Goal: Information Seeking & Learning: Learn about a topic

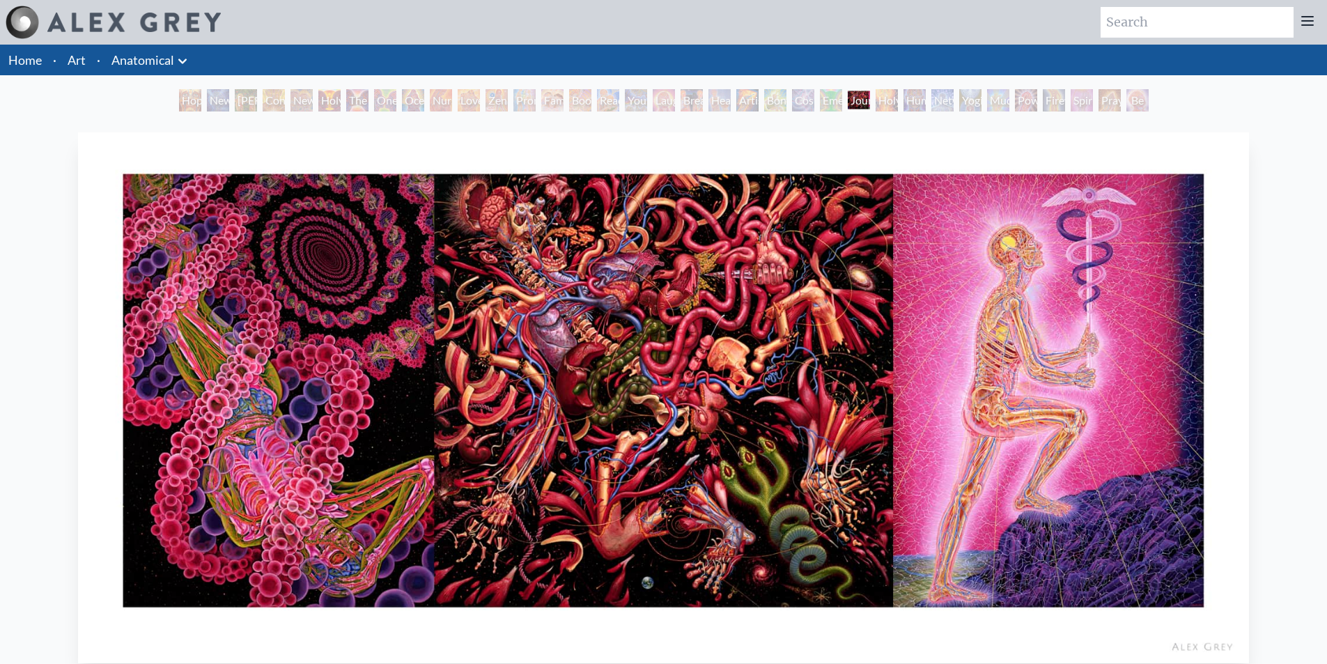
click at [966, 102] on div "Yogi & the Möbius Sphere" at bounding box center [970, 100] width 22 height 22
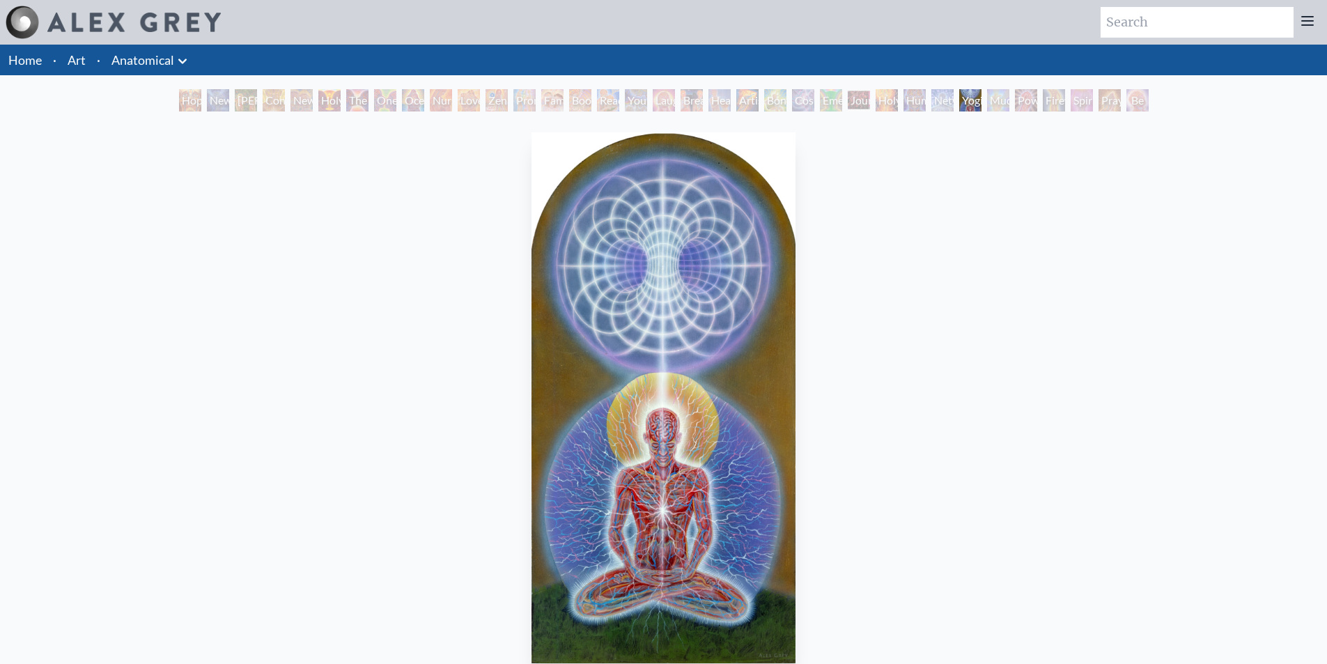
click at [870, 100] on div "Journey of the Wounded Healer" at bounding box center [859, 100] width 22 height 22
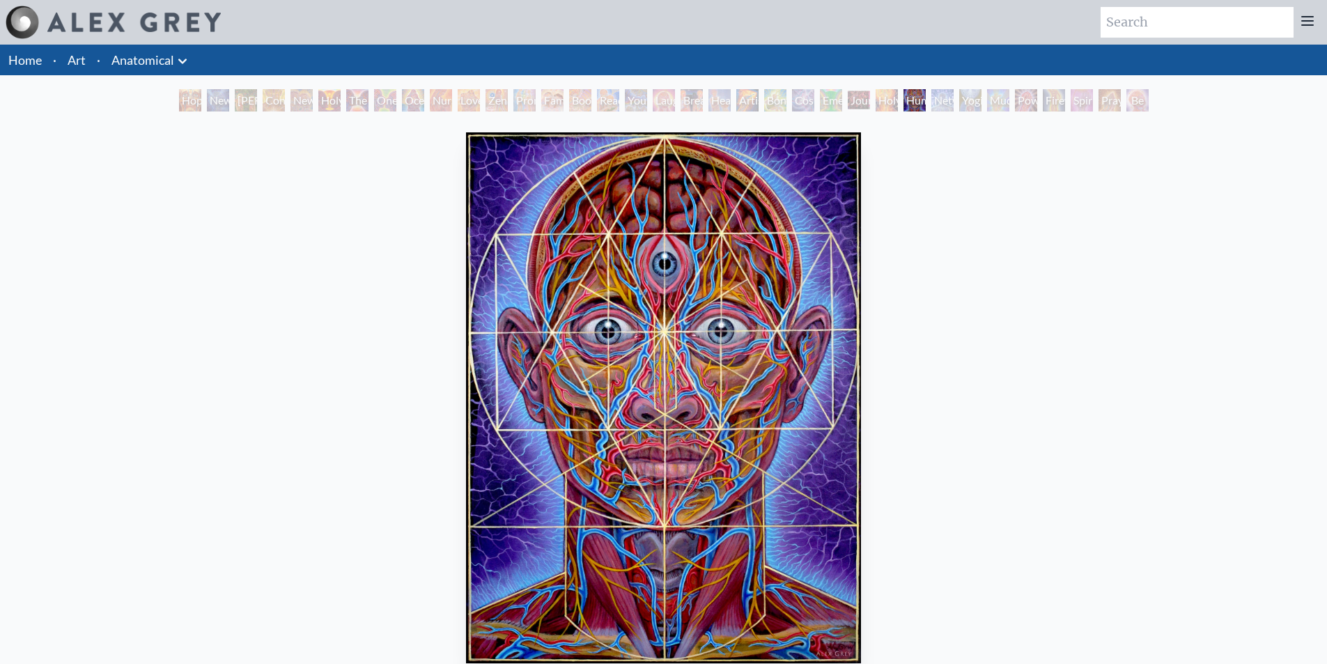
click at [892, 102] on div "Holy Fire" at bounding box center [887, 100] width 22 height 22
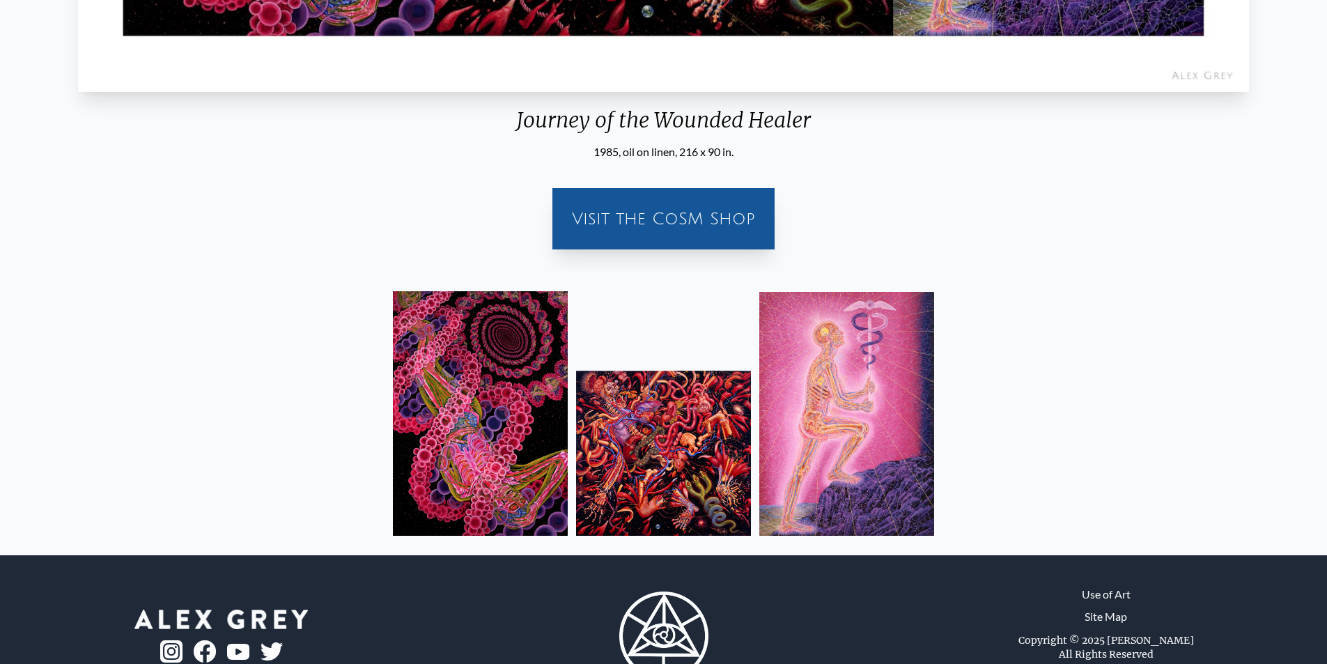
scroll to position [624, 0]
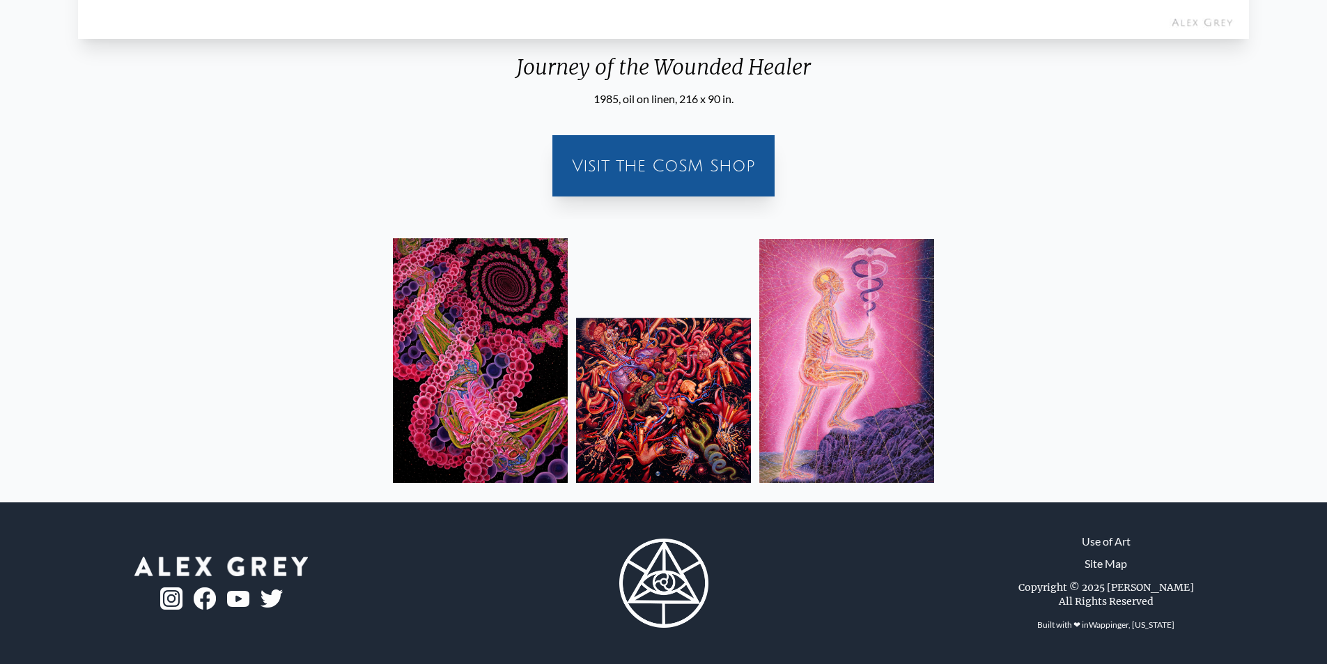
click at [492, 304] on img at bounding box center [480, 360] width 175 height 245
click at [0, 0] on img at bounding box center [0, 0] width 0 height 0
click at [507, 313] on img at bounding box center [480, 360] width 175 height 245
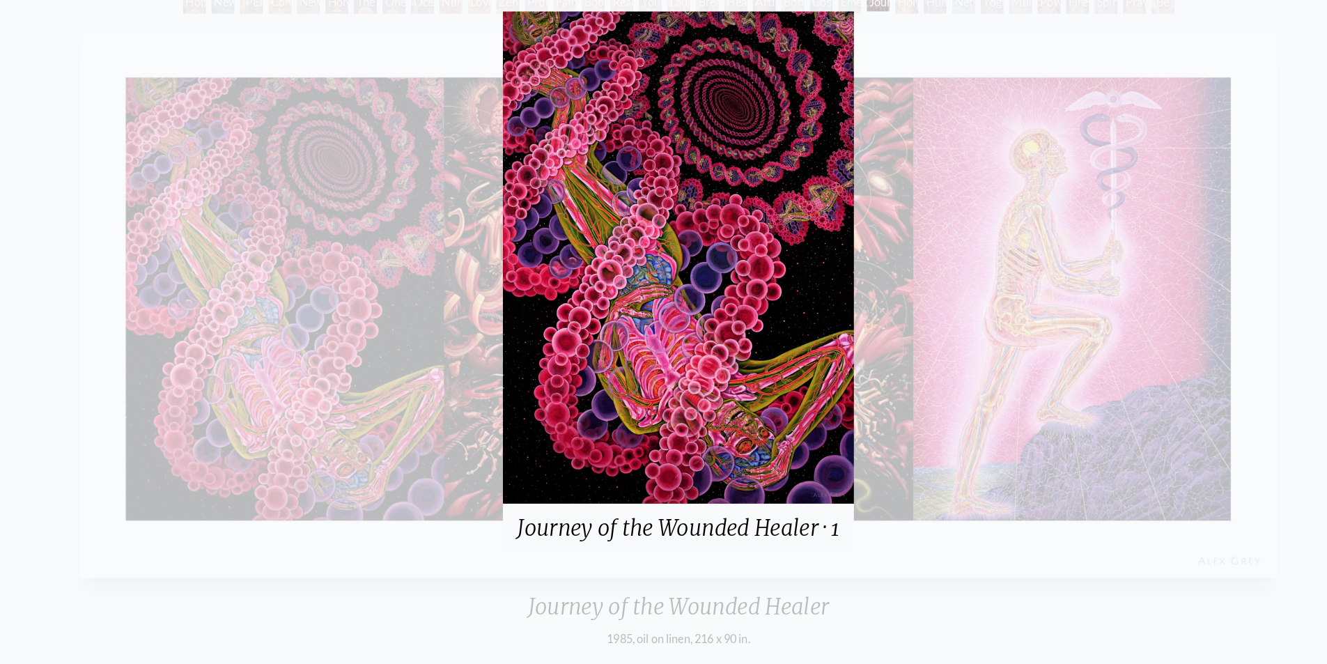
scroll to position [94, 0]
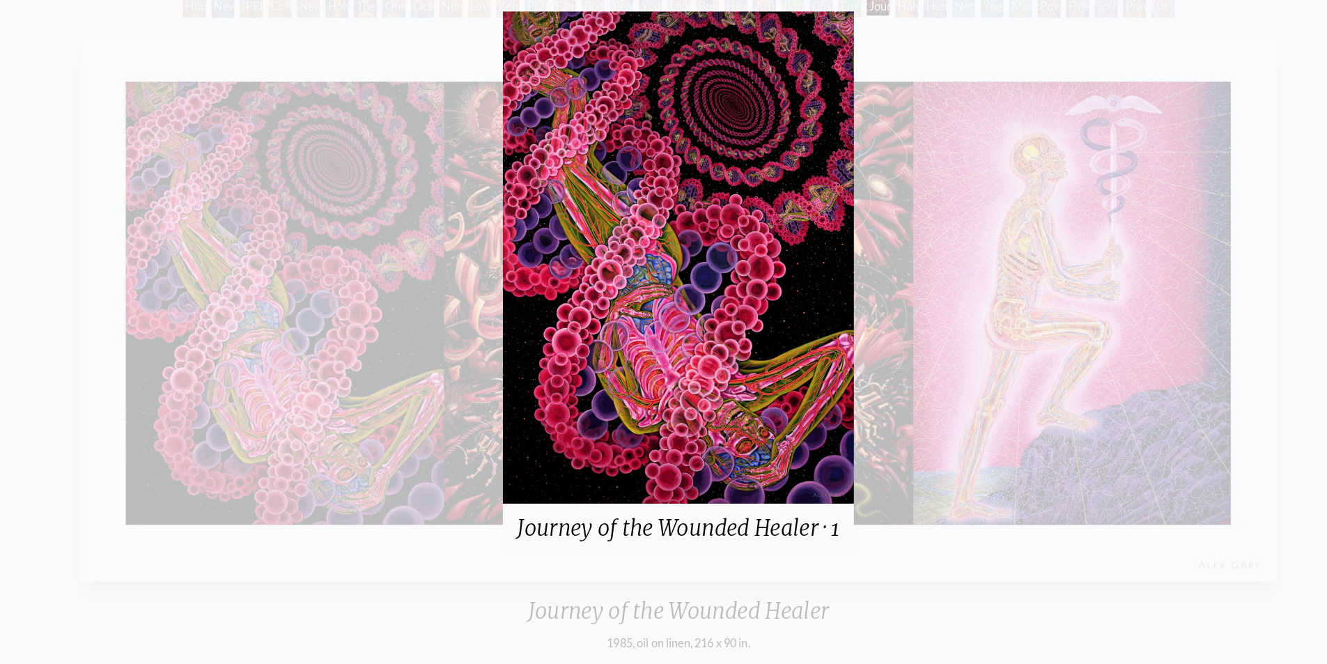
click at [902, 62] on div "Journey of the Wounded Healer · 1" at bounding box center [663, 332] width 1327 height 664
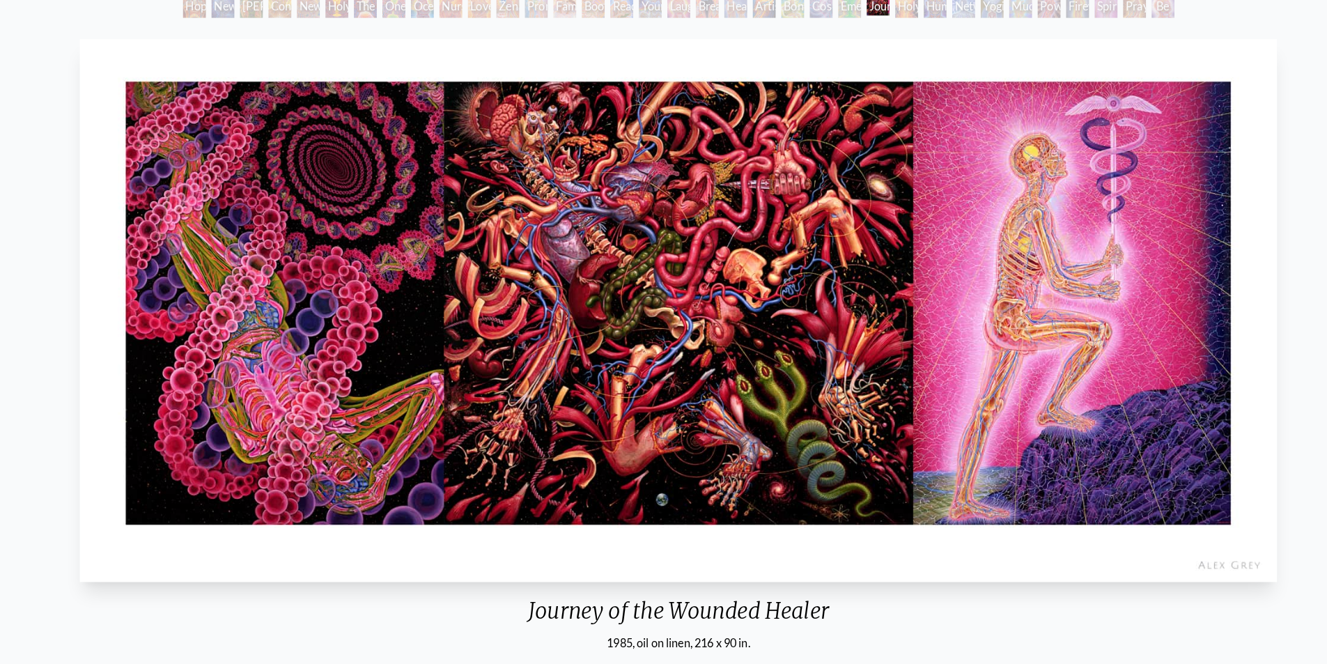
click at [922, 9] on div "Human Geometry" at bounding box center [915, 6] width 22 height 22
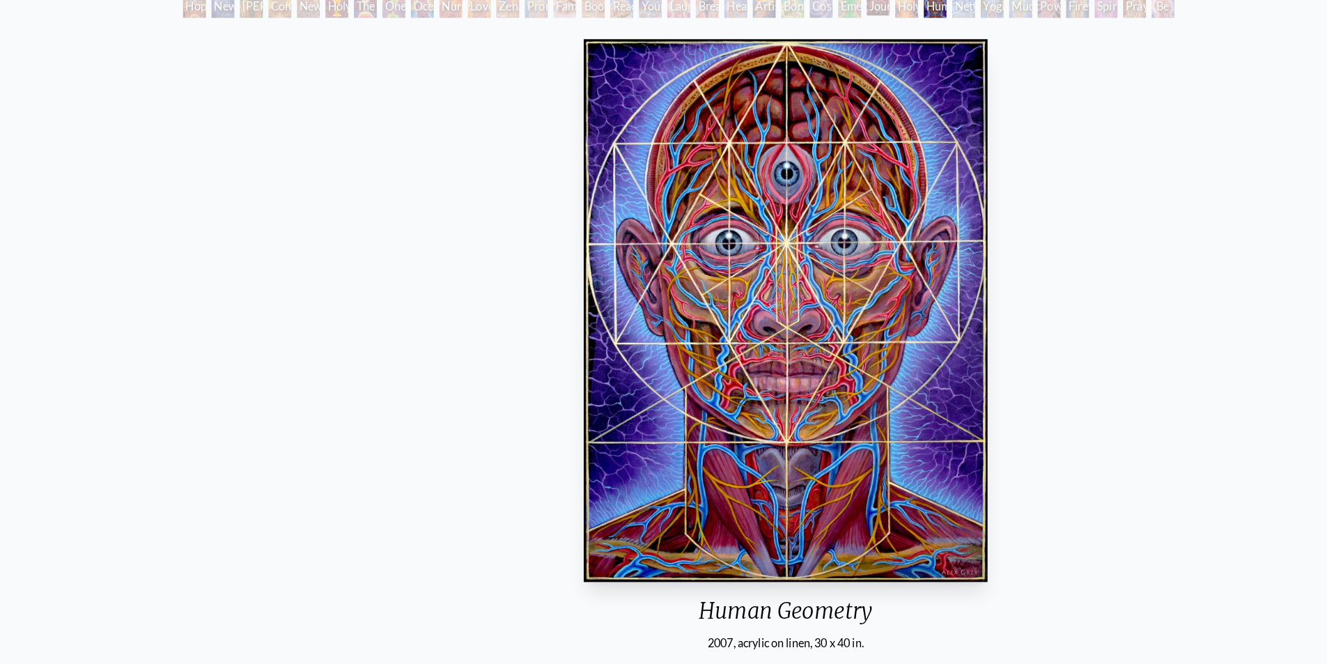
click at [686, 617] on div "Human Geometry" at bounding box center [769, 603] width 406 height 36
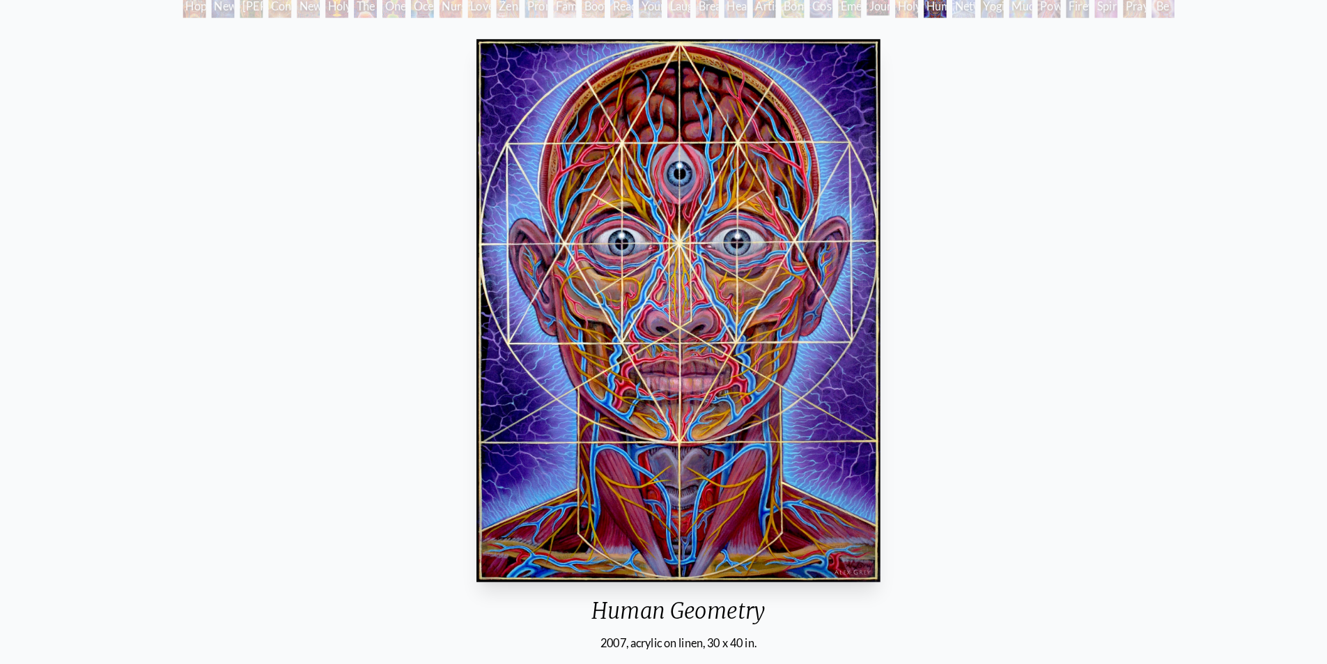
click at [585, 595] on div "Human Geometry" at bounding box center [664, 603] width 406 height 36
click at [589, 595] on div "Human Geometry" at bounding box center [664, 603] width 406 height 36
click at [589, 595] on div "Human Geometry 2007, acrylic on linen, 30 x 40 in. Visit the CoSM Shop Human Ge…" at bounding box center [664, 541] width 1305 height 1017
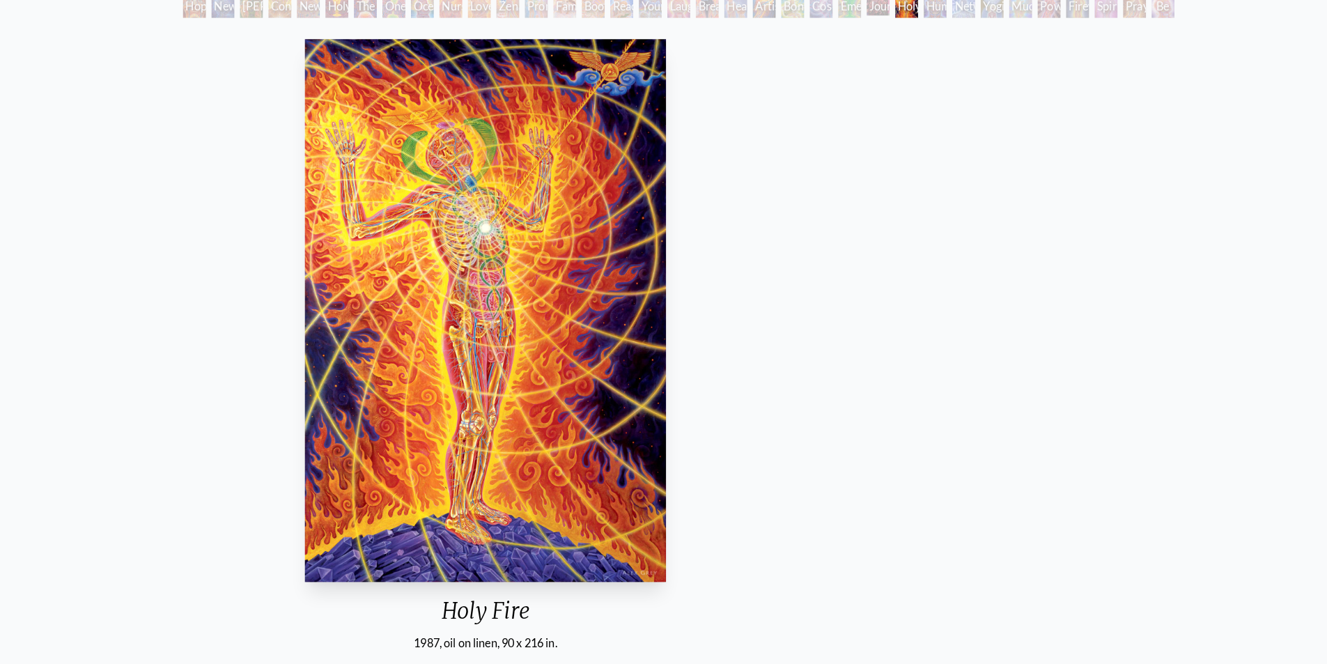
click at [493, 557] on div "Holy Fire 1987, oil on linen, 90 x 216 in." at bounding box center [475, 335] width 364 height 605
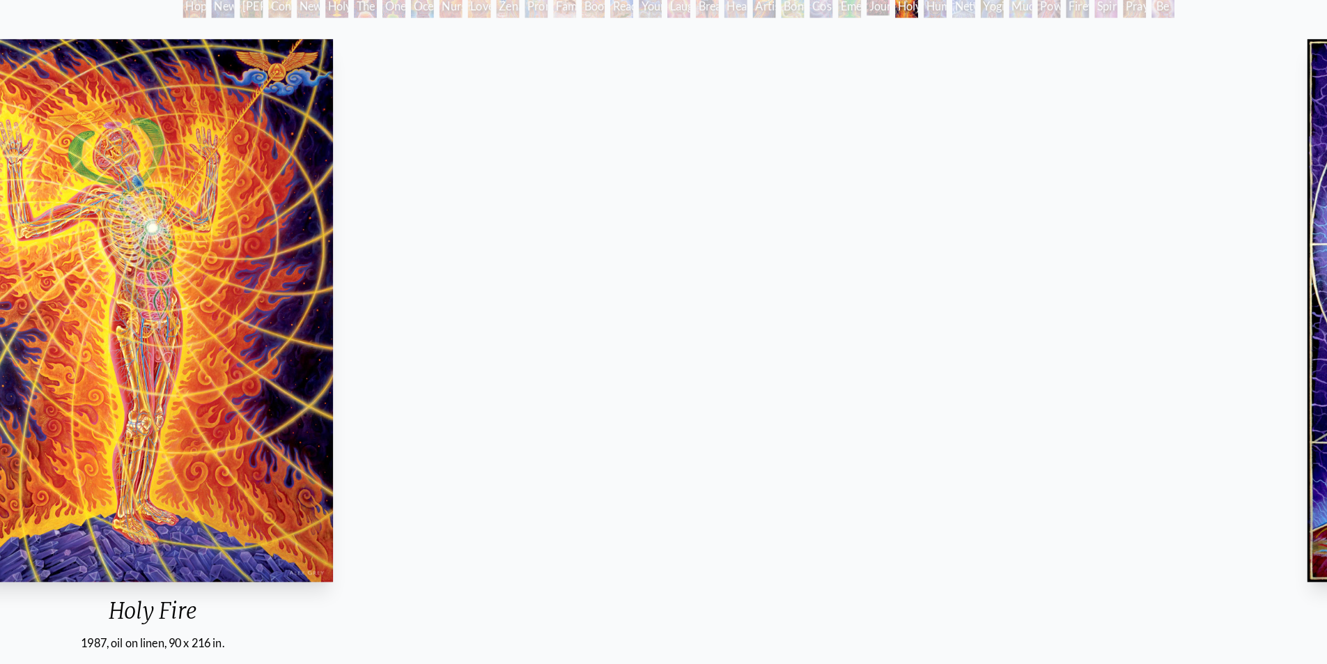
click at [230, 449] on img "26 / 35" at bounding box center [149, 303] width 353 height 531
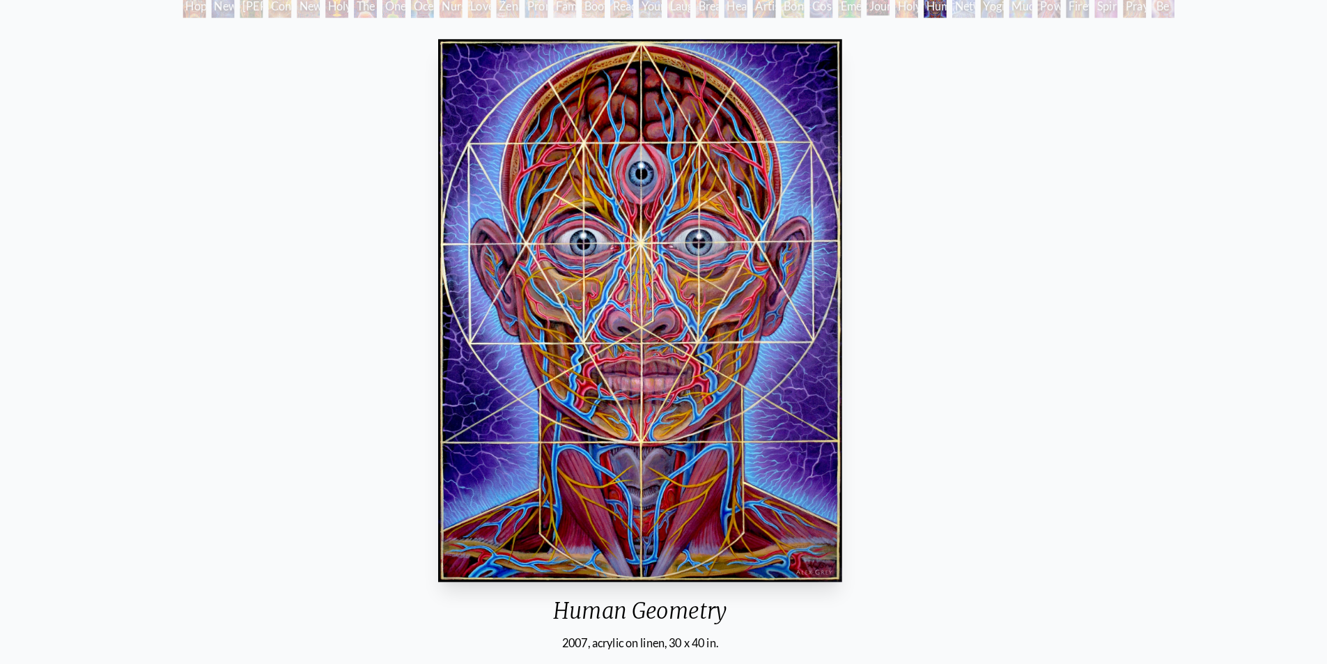
click at [697, 630] on div "2007, acrylic on linen, 30 x 40 in." at bounding box center [626, 629] width 406 height 17
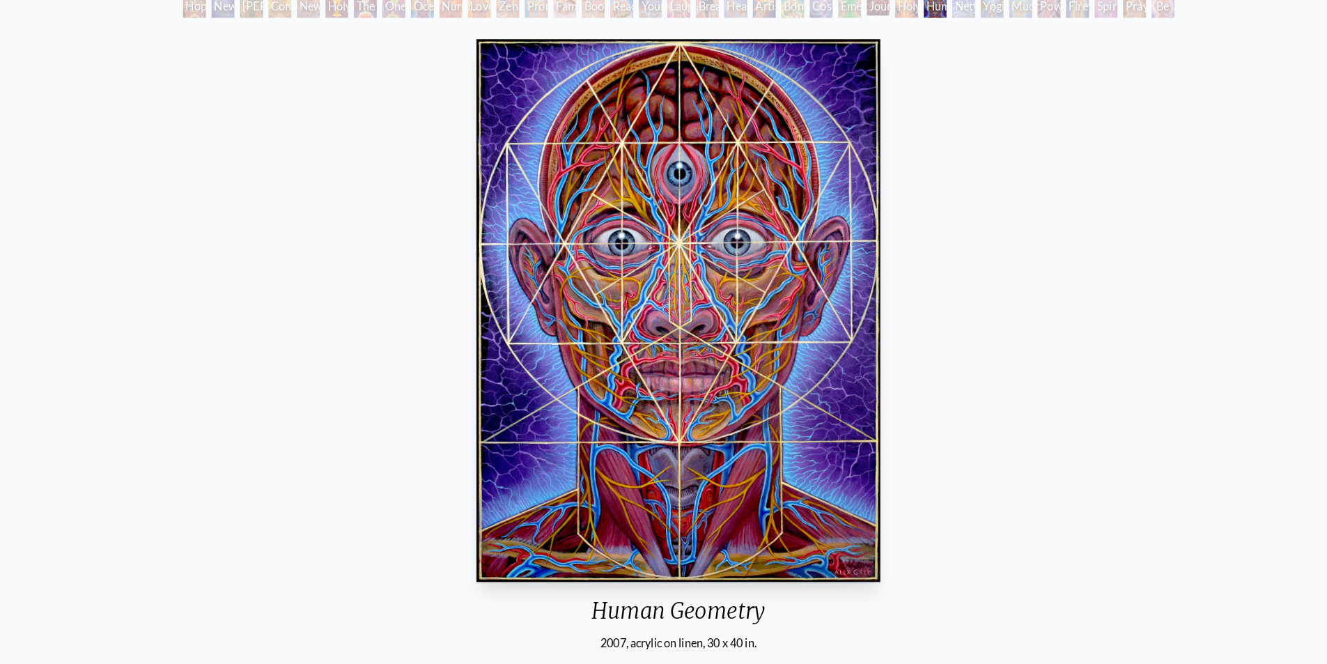
click at [697, 630] on div "2007, acrylic on linen, 30 x 40 in." at bounding box center [664, 629] width 406 height 17
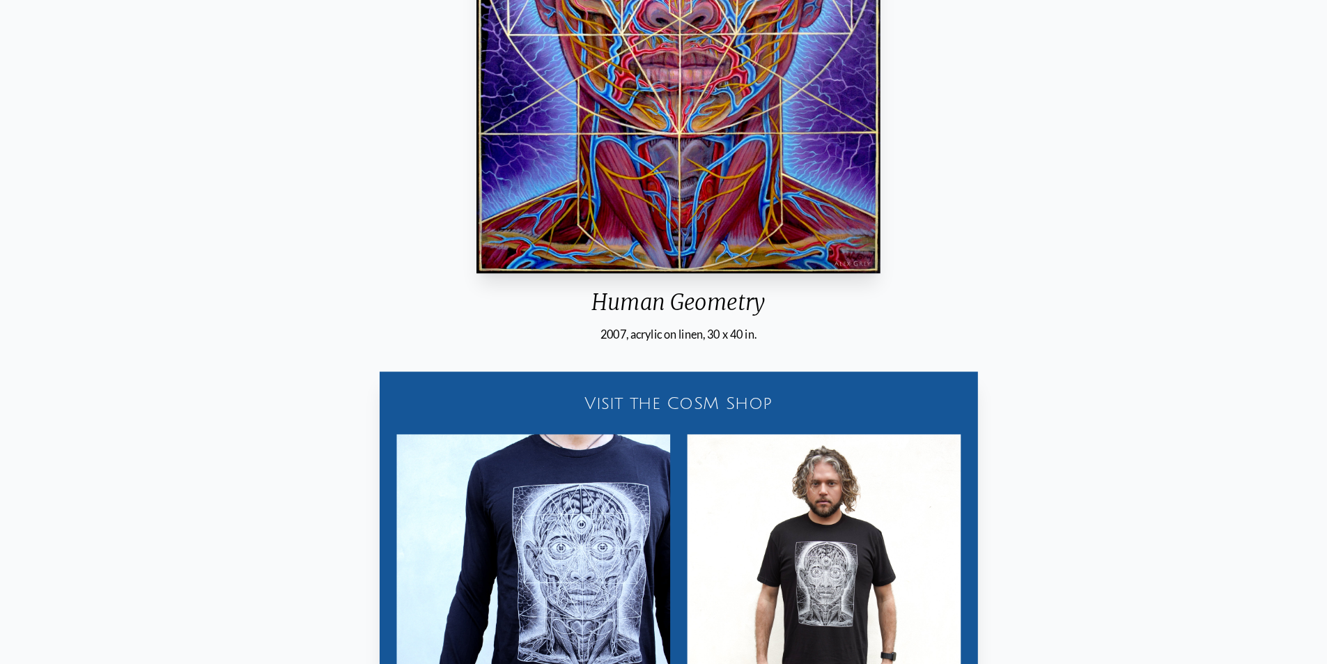
scroll to position [394, 0]
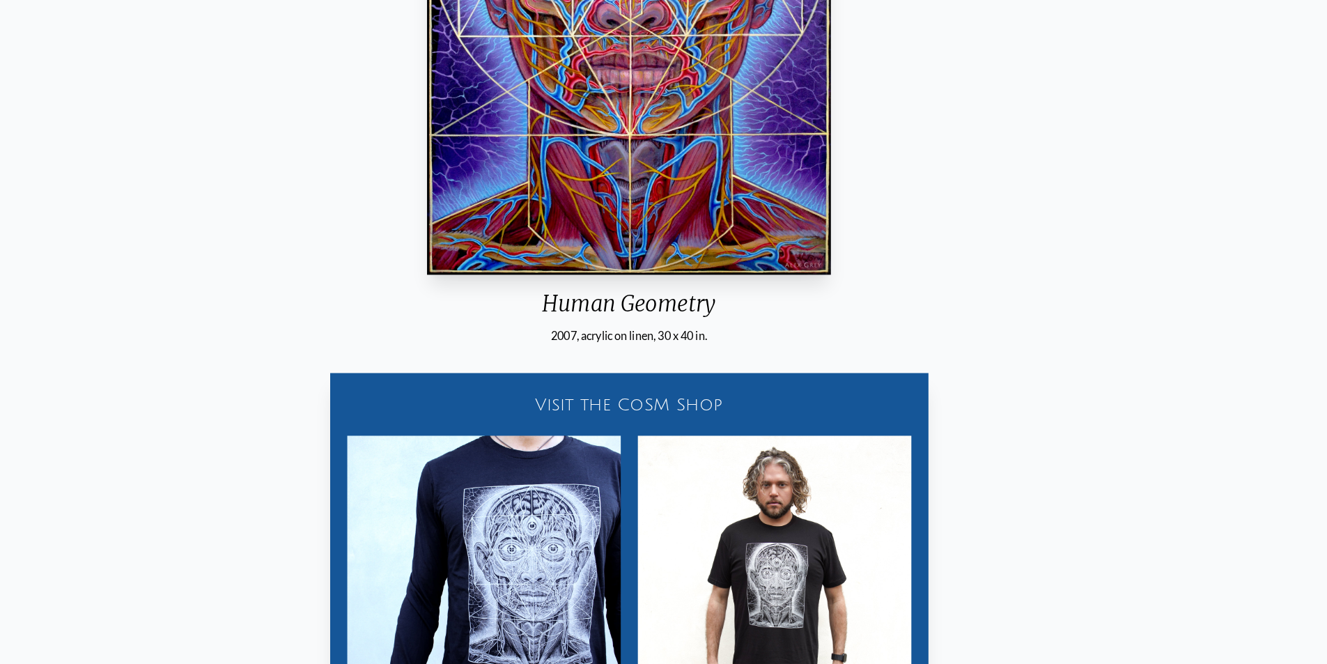
click at [692, 327] on div "2007, acrylic on linen, 30 x 40 in." at bounding box center [615, 328] width 406 height 17
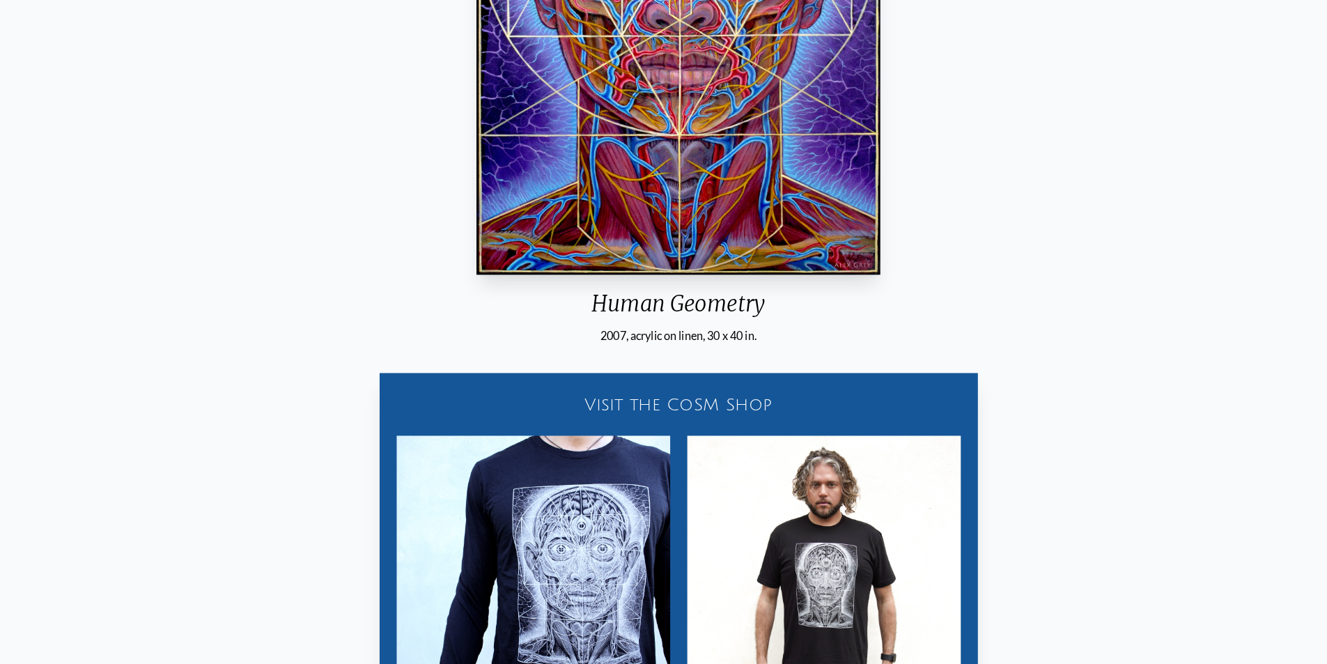
scroll to position [94, 0]
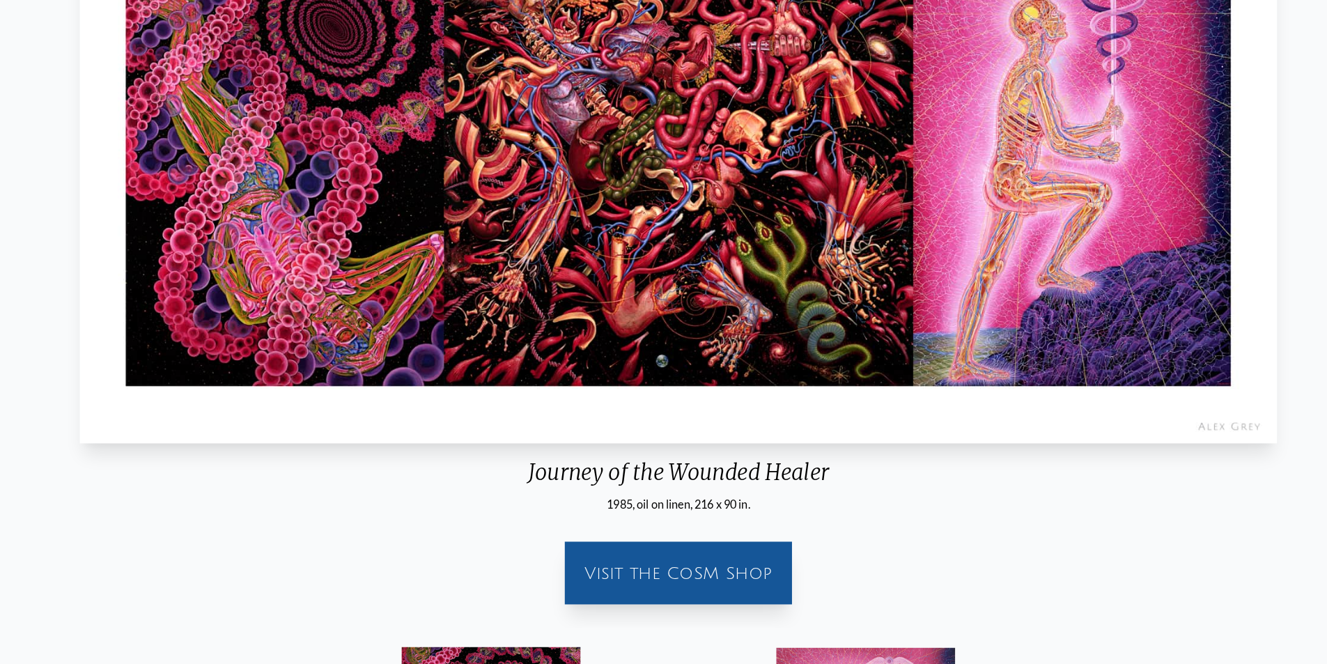
scroll to position [216, 0]
